Goal: Find specific page/section: Find specific page/section

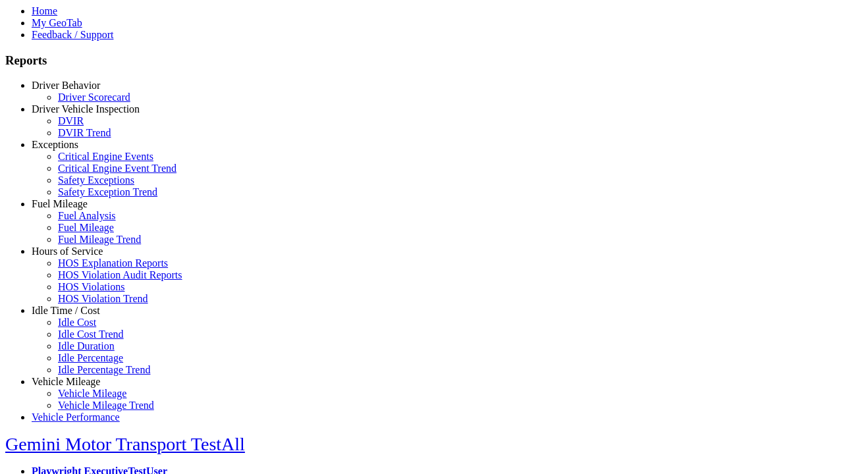
click at [76, 316] on link "Idle Time / Cost" at bounding box center [66, 310] width 69 height 11
click at [86, 328] on link "Idle Cost" at bounding box center [77, 322] width 38 height 11
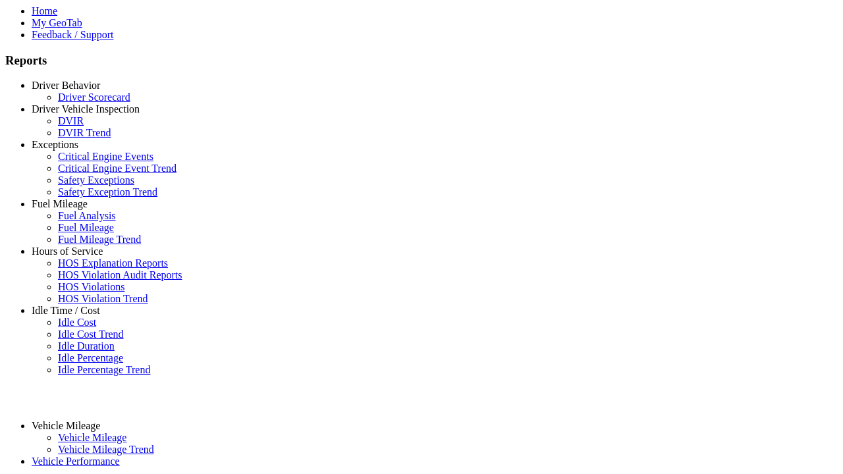
select select "**********"
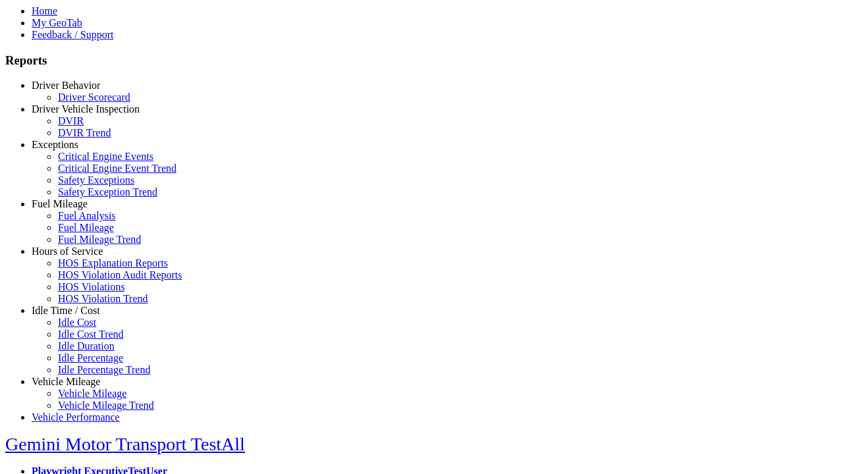
type input "**********"
